Goal: Navigation & Orientation: Go to known website

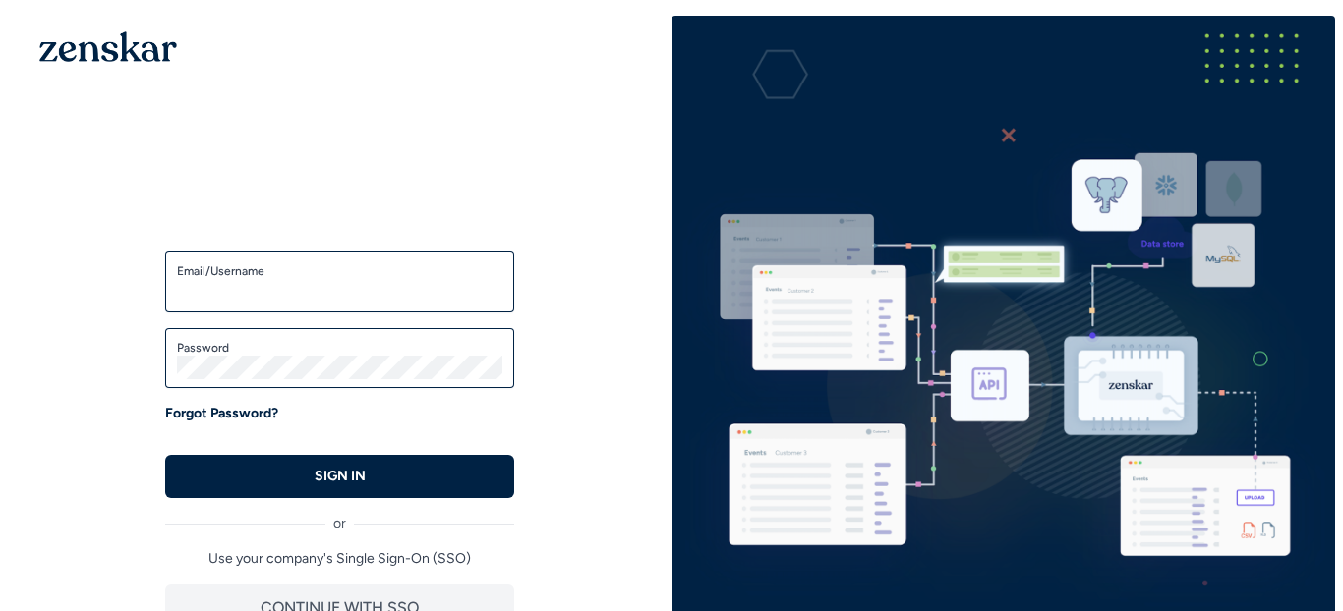
click at [304, 307] on div "Email/Username" at bounding box center [339, 282] width 349 height 61
click at [301, 288] on input "Email/Username" at bounding box center [339, 291] width 325 height 24
type input "**********"
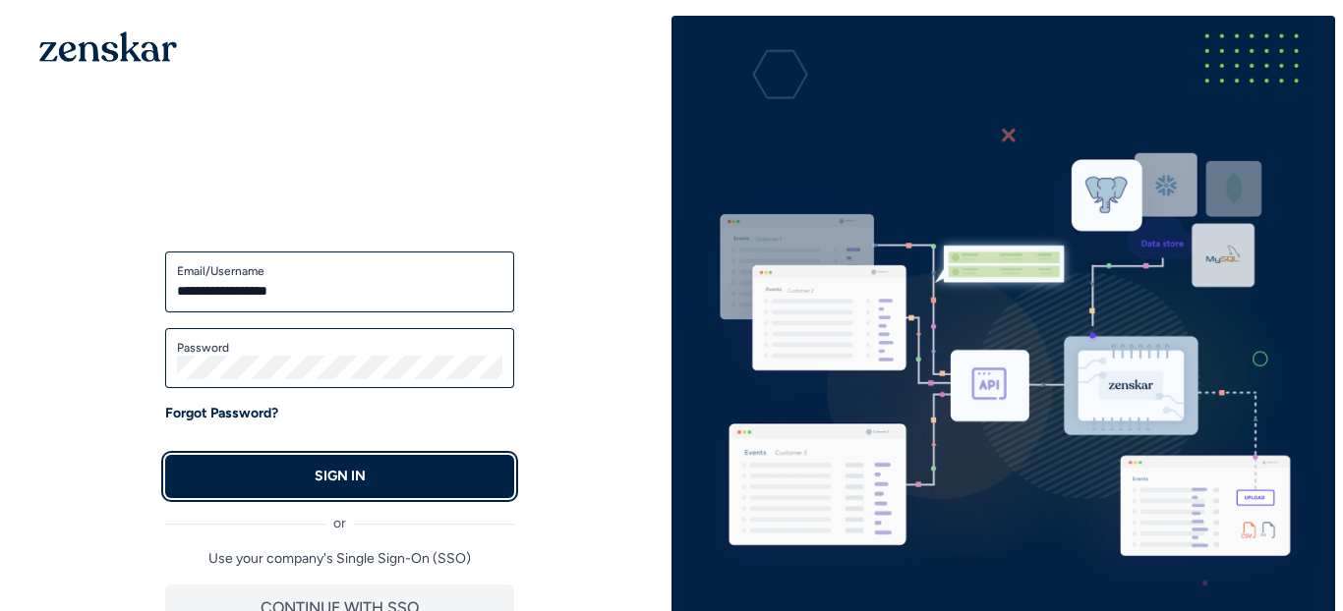
click at [457, 481] on button "SIGN IN" at bounding box center [339, 476] width 349 height 43
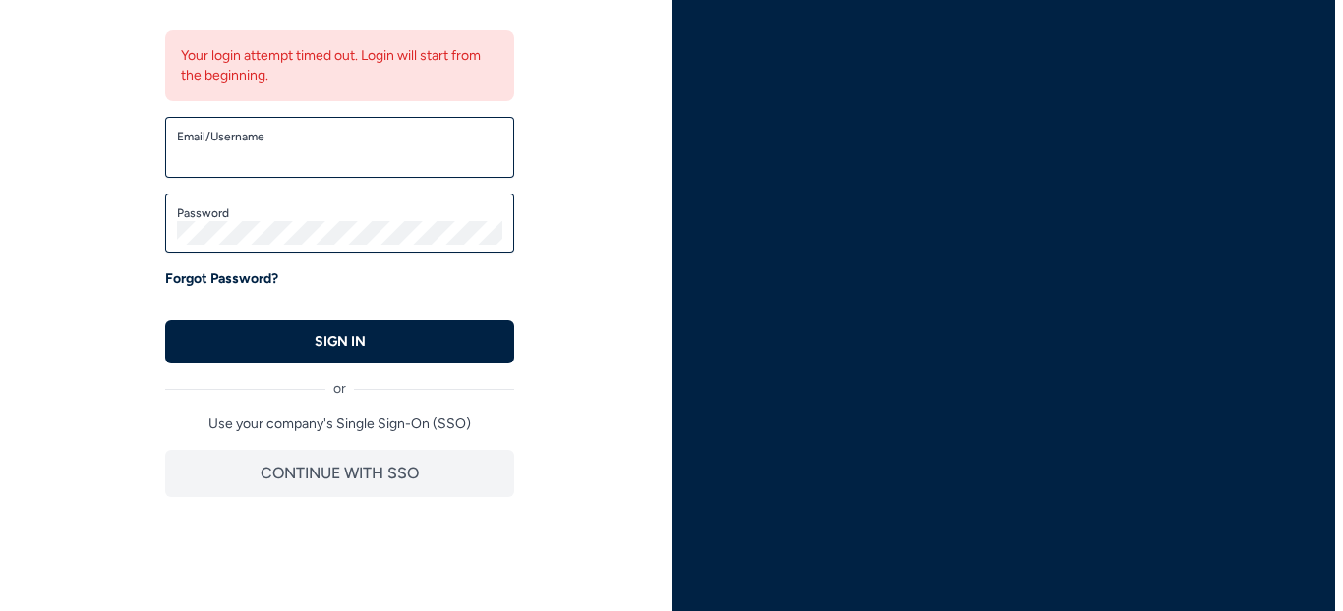
scroll to position [243, 0]
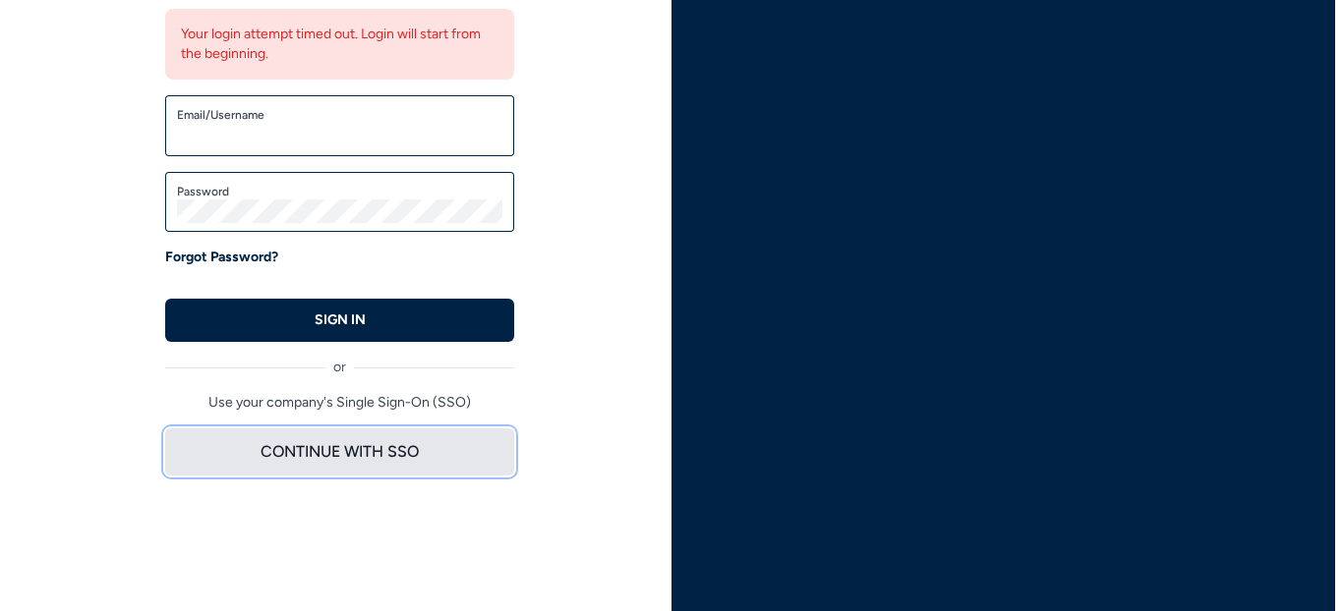
click at [397, 459] on button "CONTINUE WITH SSO" at bounding box center [339, 452] width 349 height 47
click at [375, 450] on button "CONTINUE WITH SSO" at bounding box center [339, 452] width 349 height 47
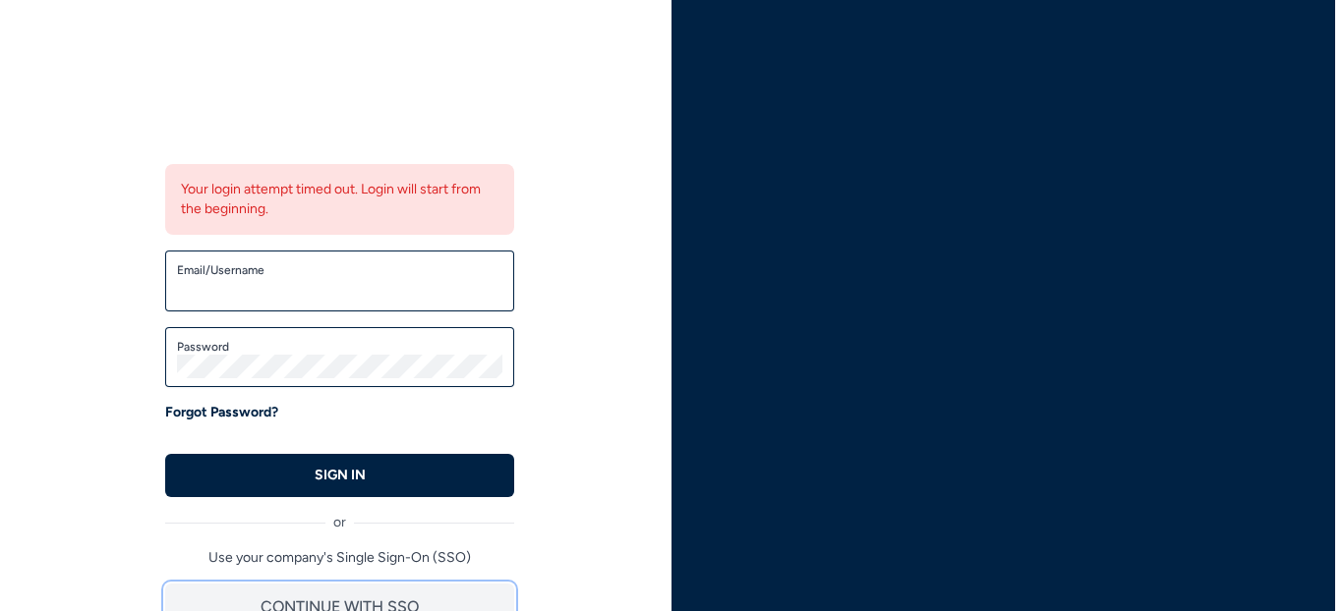
scroll to position [0, 0]
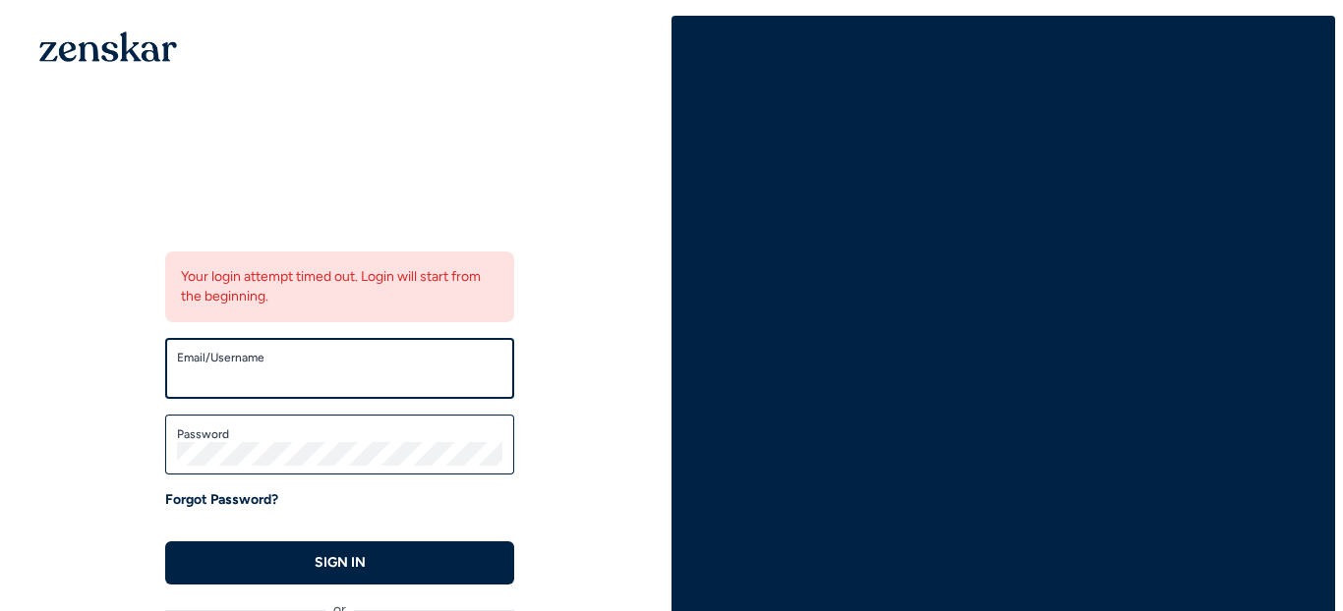
click at [229, 375] on input "Email/Username" at bounding box center [339, 378] width 325 height 24
type input "**********"
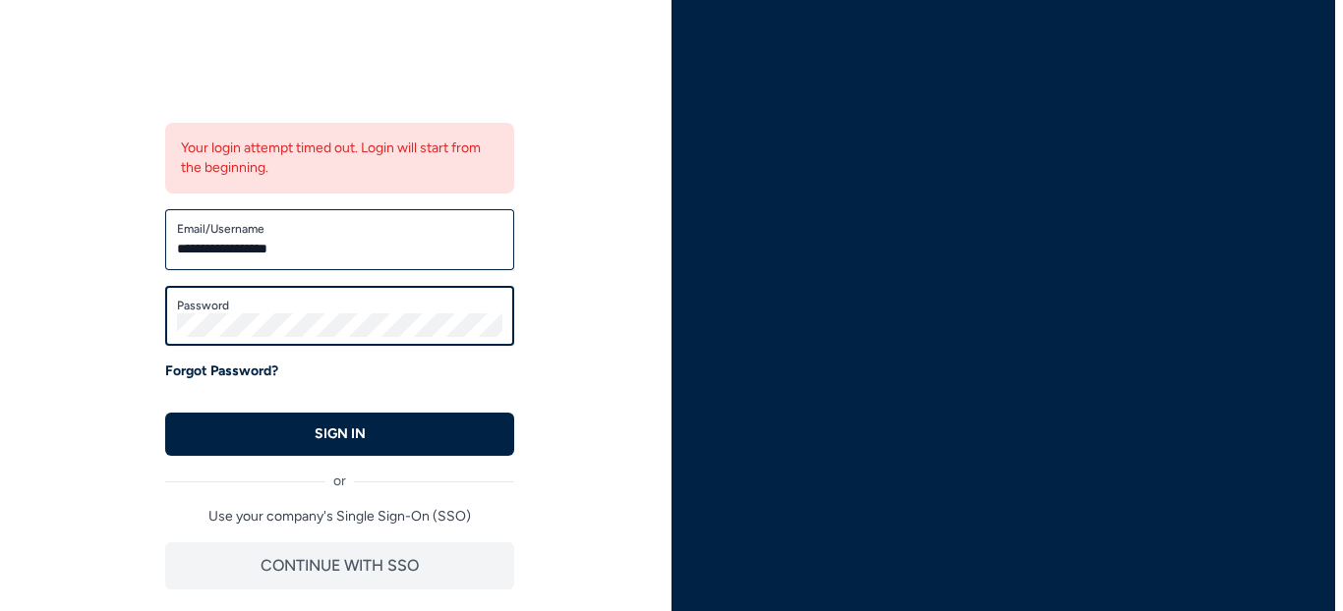
scroll to position [158, 0]
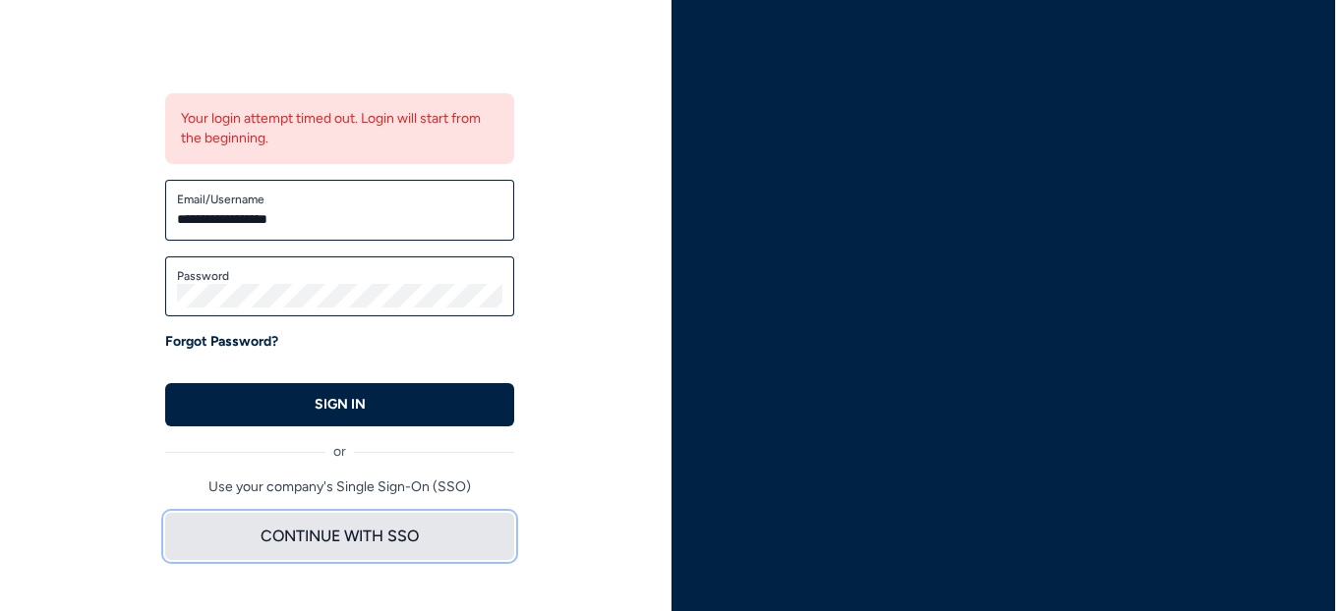
click at [348, 544] on button "CONTINUE WITH SSO" at bounding box center [339, 536] width 349 height 47
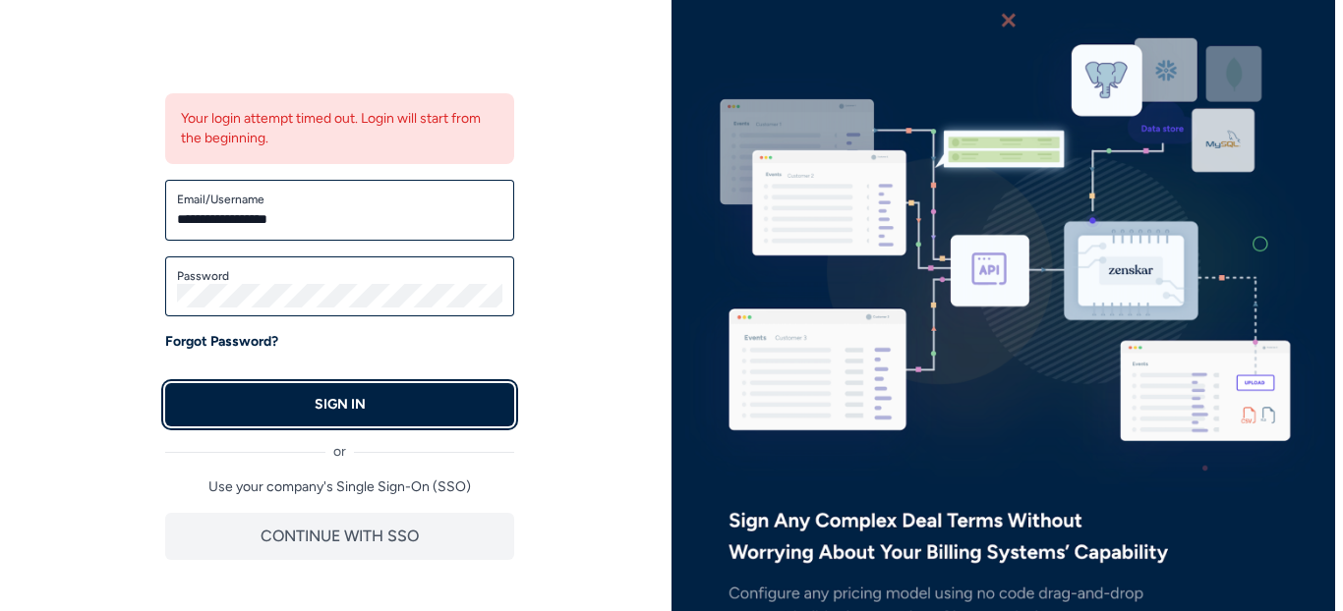
click at [301, 409] on button "SIGN IN" at bounding box center [339, 404] width 349 height 43
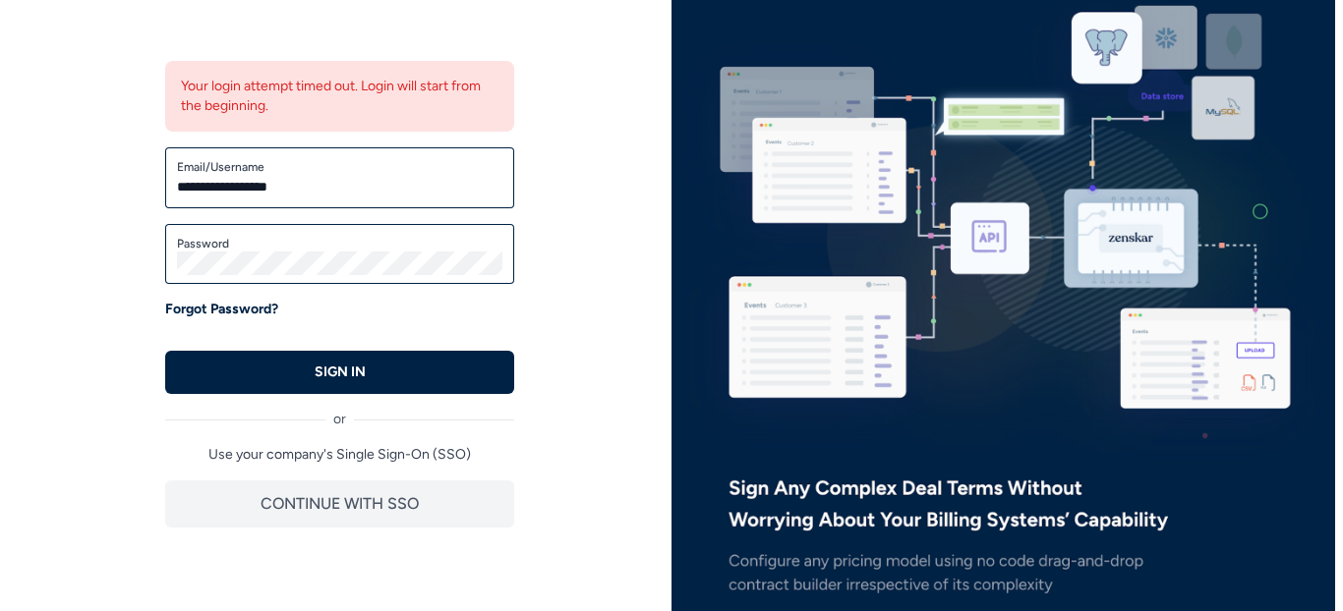
scroll to position [199, 0]
